Goal: Transaction & Acquisition: Purchase product/service

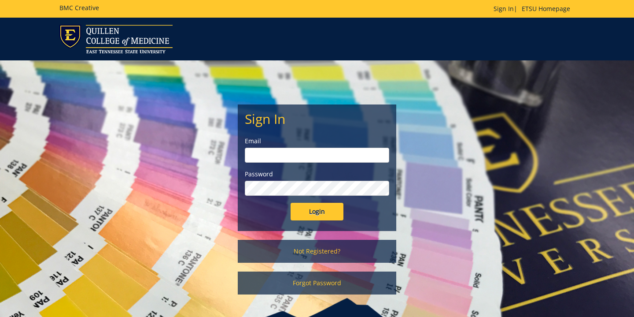
type input "moellerg@etsu.edu"
click at [313, 211] on input "Login" at bounding box center [317, 212] width 53 height 18
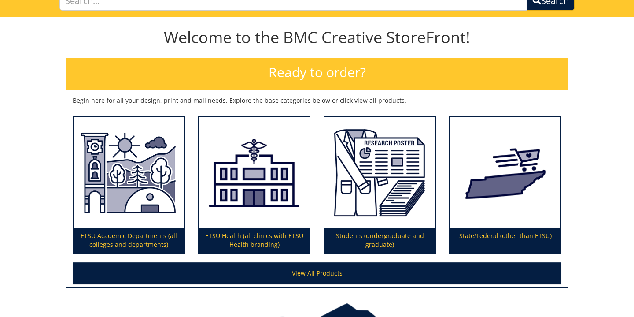
scroll to position [131, 0]
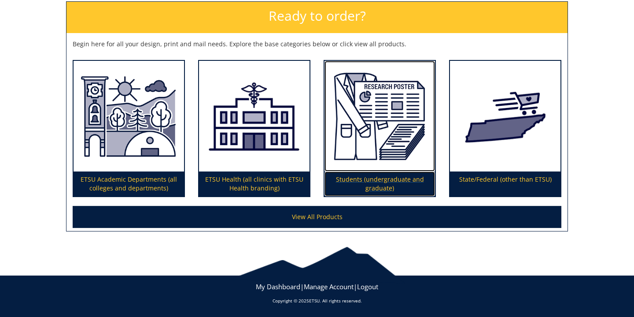
click at [382, 181] on p "Students (undergraduate and graduate)" at bounding box center [380, 183] width 111 height 25
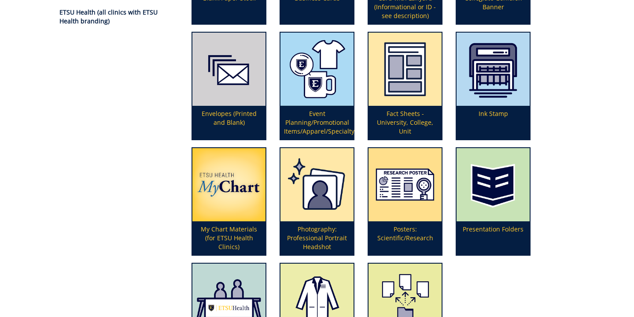
scroll to position [207, 0]
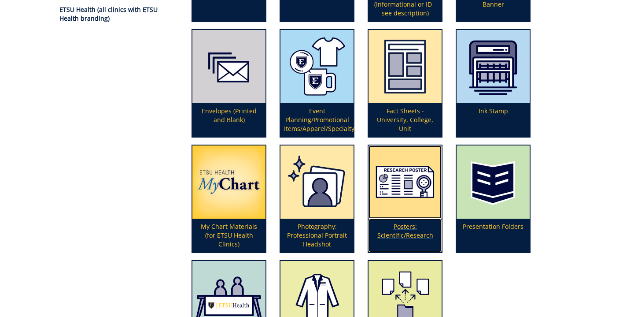
click at [414, 230] on p "Posters: Scientific/Research" at bounding box center [405, 234] width 73 height 33
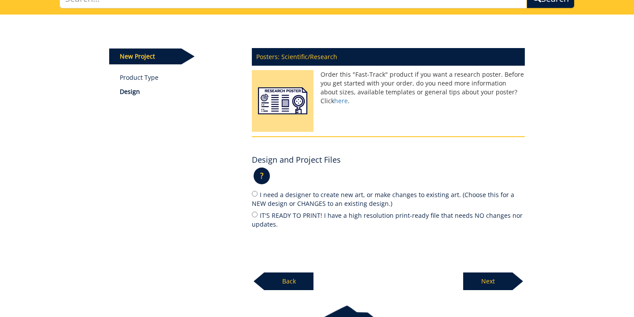
scroll to position [85, 0]
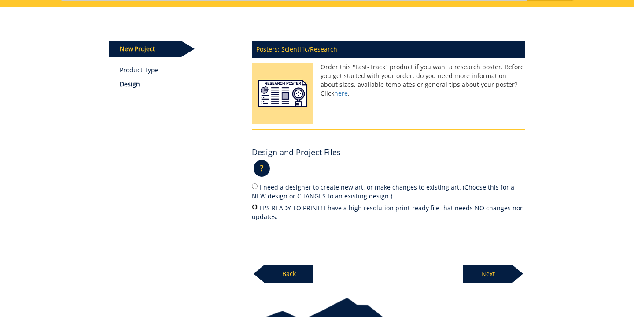
click at [253, 207] on input "IT'S READY TO PRINT! I have a high resolution print-ready file that needs NO ch…" at bounding box center [255, 207] width 6 height 6
radio input "true"
click at [478, 276] on p "Next" at bounding box center [487, 274] width 49 height 18
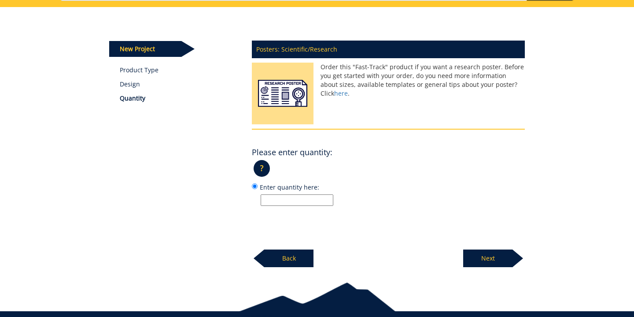
click at [320, 193] on label "Enter quantity here:" at bounding box center [388, 194] width 273 height 24
click at [258, 189] on input "Enter quantity here:" at bounding box center [255, 186] width 6 height 6
click at [308, 196] on input "Enter quantity here:" at bounding box center [297, 199] width 73 height 11
type input "1"
click at [469, 253] on p "Next" at bounding box center [487, 258] width 49 height 18
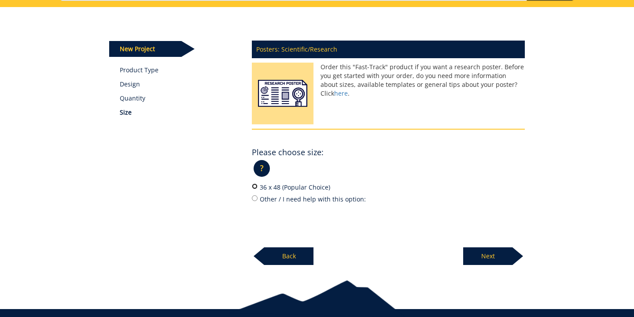
click at [255, 186] on input "36 x 48 (Popular Choice)" at bounding box center [255, 186] width 6 height 6
radio input "true"
click at [506, 258] on p "Next" at bounding box center [487, 256] width 49 height 18
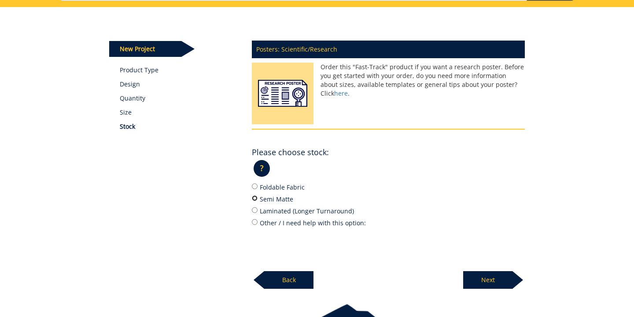
click at [255, 198] on input "Semi Matte" at bounding box center [255, 198] width 6 height 6
radio input "true"
click at [507, 279] on p "Next" at bounding box center [487, 280] width 49 height 18
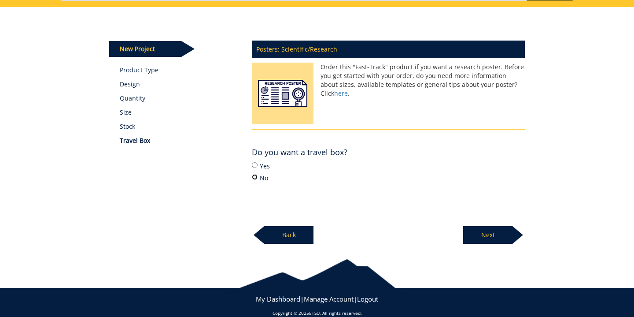
click at [252, 175] on input "No" at bounding box center [255, 177] width 6 height 6
radio input "true"
click at [511, 239] on p "Next" at bounding box center [487, 235] width 49 height 18
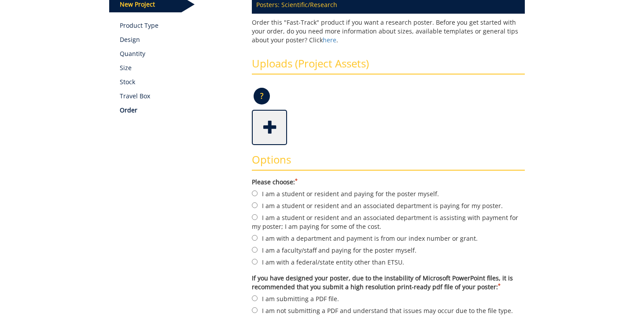
scroll to position [130, 0]
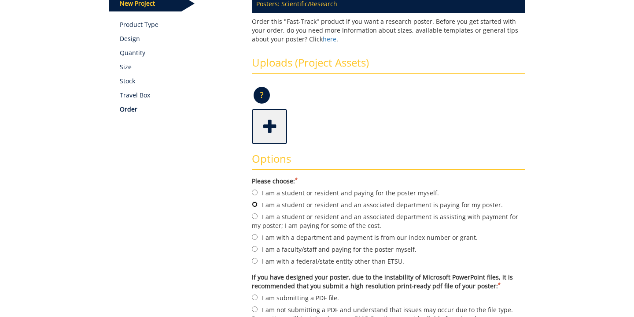
click at [256, 203] on input "I am a student or resident and an associated department is paying for my poster." at bounding box center [255, 204] width 6 height 6
radio input "true"
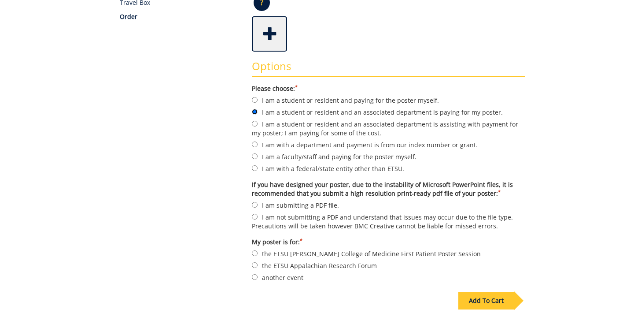
scroll to position [222, 0]
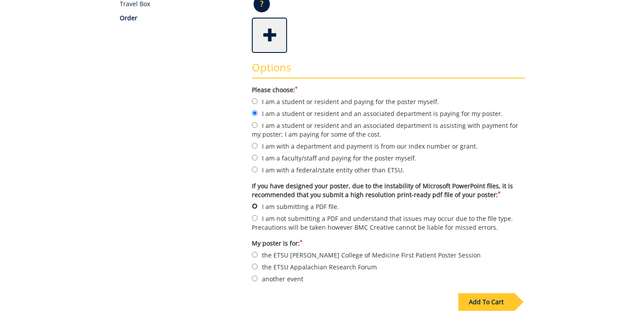
click at [252, 204] on input "I am submitting a PDF file." at bounding box center [255, 206] width 6 height 6
radio input "true"
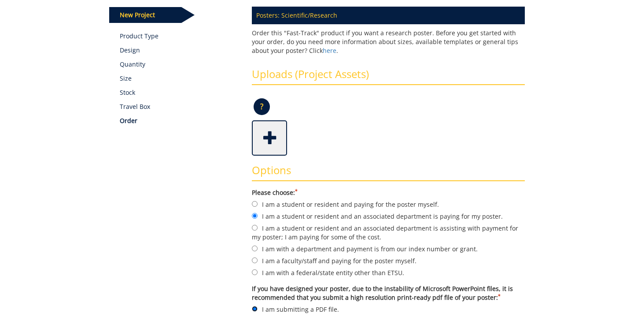
scroll to position [113, 0]
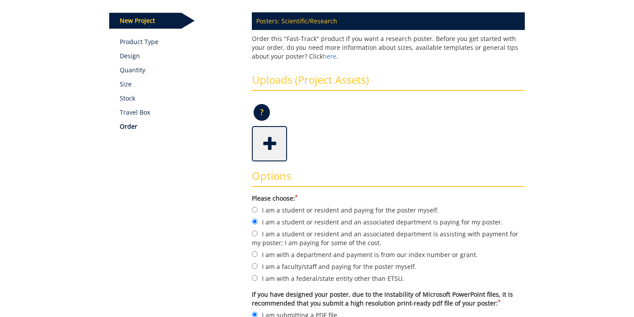
click at [268, 133] on span at bounding box center [270, 142] width 35 height 31
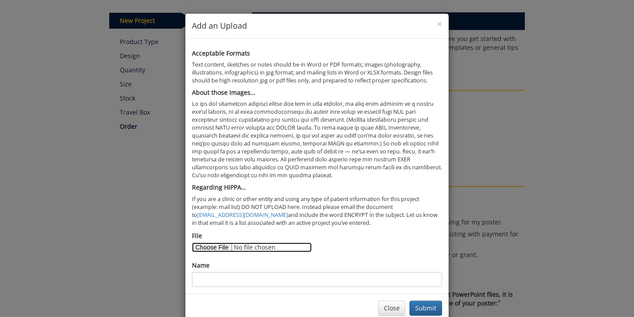
click at [225, 245] on input "File" at bounding box center [252, 247] width 120 height 10
type input "C:\fakepath\poster.pdf"
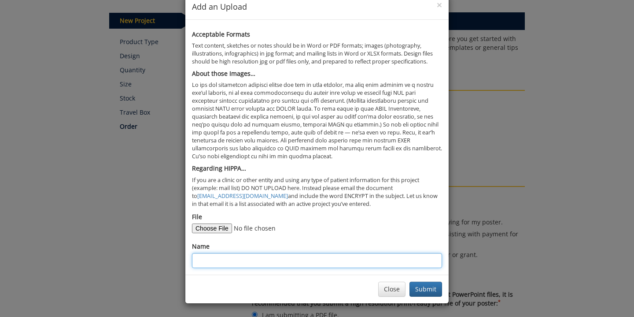
click at [266, 262] on input "Name" at bounding box center [317, 260] width 250 height 15
type input "Georgie Moeller"
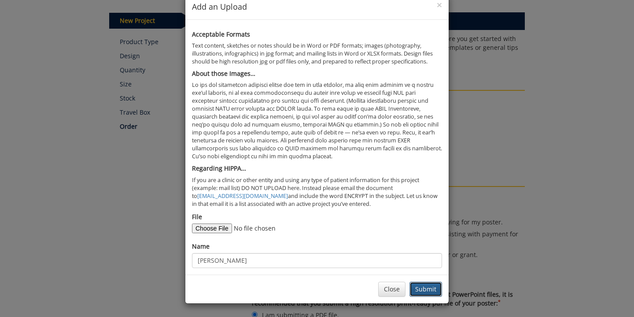
click at [418, 287] on button "Submit" at bounding box center [426, 288] width 33 height 15
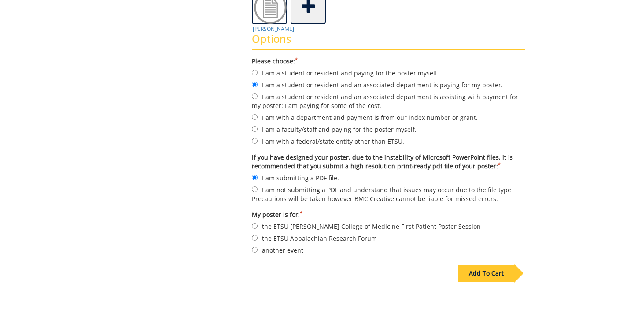
scroll to position [251, 0]
click at [255, 247] on input "another event" at bounding box center [255, 249] width 6 height 6
radio input "true"
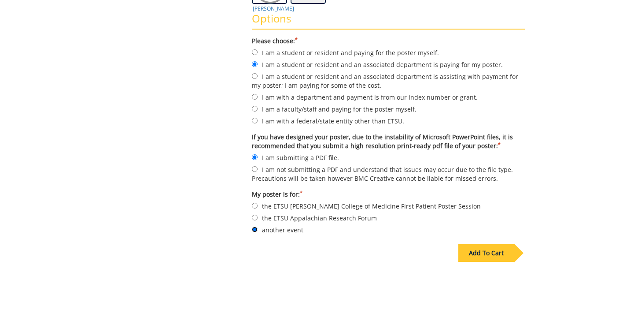
scroll to position [280, 0]
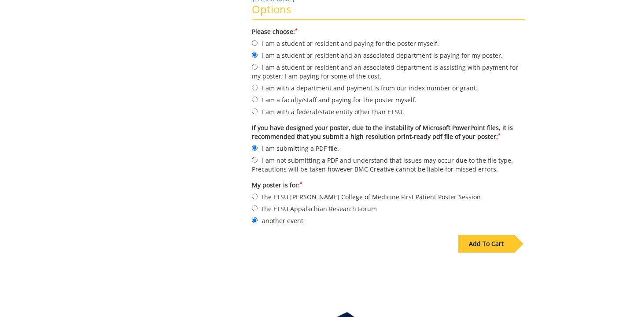
click at [483, 244] on div "Add To Cart" at bounding box center [487, 244] width 56 height 18
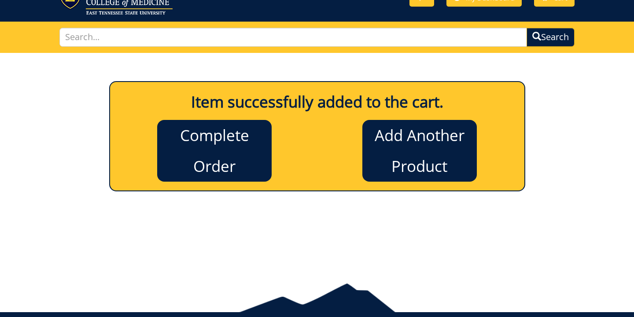
scroll to position [37, 0]
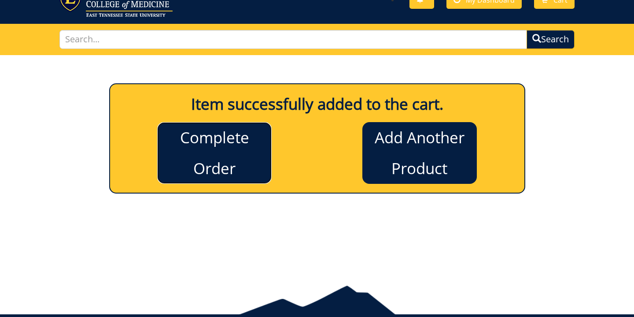
click at [239, 152] on link "Complete Order" at bounding box center [214, 153] width 115 height 62
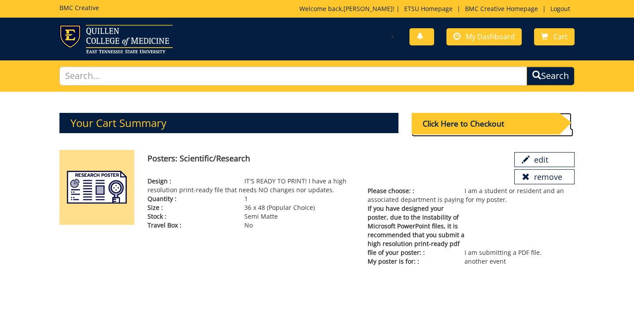
click at [452, 126] on div "Click Here to Checkout" at bounding box center [486, 124] width 148 height 22
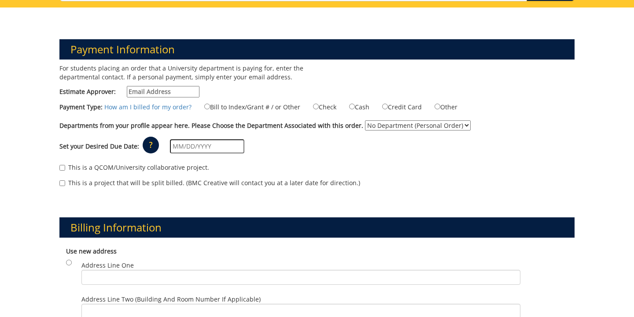
scroll to position [83, 0]
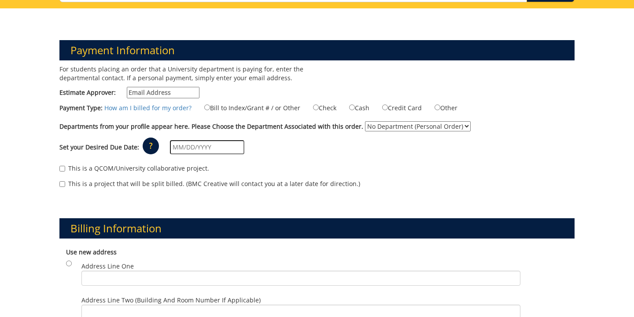
click at [373, 124] on select "No Department (Personal Order) Biomedical Sciences" at bounding box center [418, 126] width 106 height 10
click at [204, 106] on input "Bill to Index/Grant # / or Other" at bounding box center [207, 107] width 6 height 6
radio input "true"
